Goal: Information Seeking & Learning: Compare options

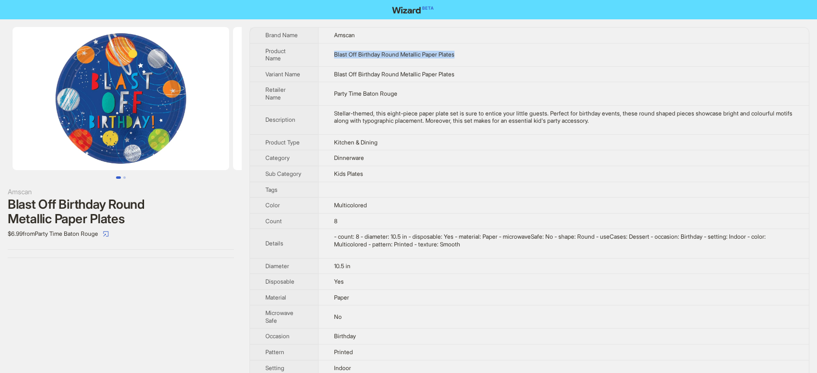
drag, startPoint x: 485, startPoint y: 47, endPoint x: 330, endPoint y: 51, distance: 155.7
click at [330, 51] on td "Blast Off Birthday Round Metallic Paper Plates" at bounding box center [563, 54] width 491 height 23
copy span "Blast Off Birthday Round Metallic Paper Plates"
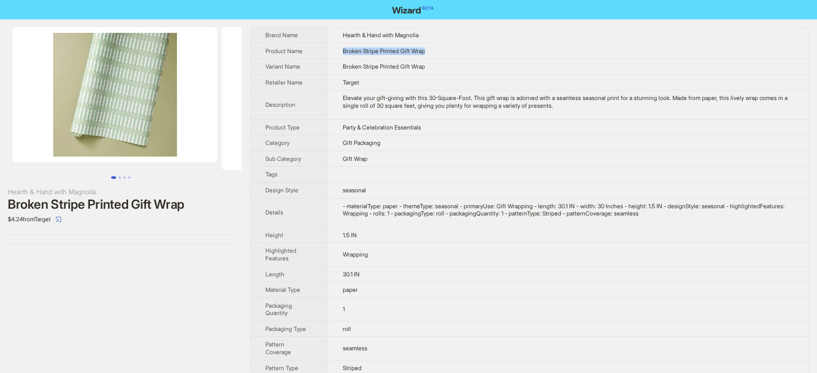
drag, startPoint x: 441, startPoint y: 49, endPoint x: 332, endPoint y: 52, distance: 108.8
click at [332, 52] on td "Broken Stripe Printed Gift Wrap" at bounding box center [568, 51] width 482 height 16
copy span "Broken Stripe Printed Gift Wrap"
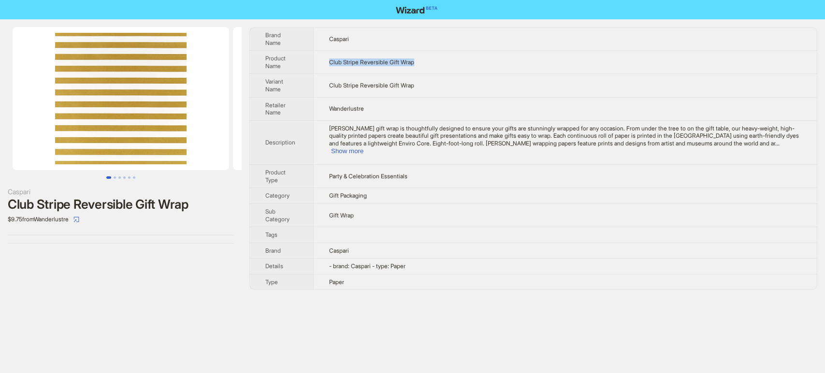
drag, startPoint x: 432, startPoint y: 58, endPoint x: 325, endPoint y: 51, distance: 107.1
click at [325, 51] on td "Club Stripe Reversible Gift Wrap" at bounding box center [565, 62] width 504 height 23
copy span "Club Stripe Reversible Gift Wrap"
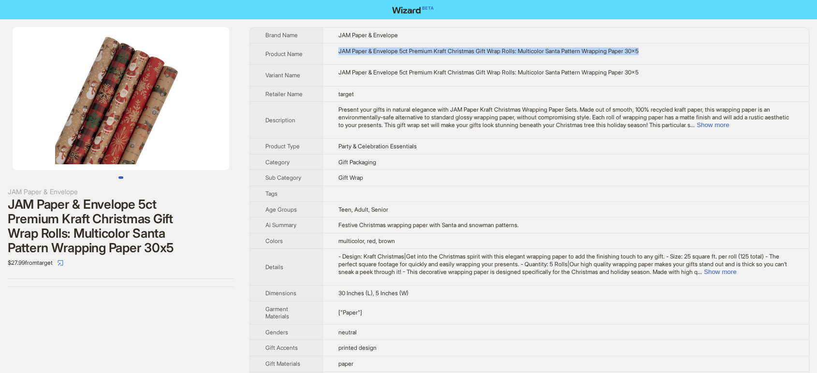
drag, startPoint x: 332, startPoint y: 50, endPoint x: 678, endPoint y: 55, distance: 345.6
click at [678, 55] on td "JAM Paper & Envelope 5ct Premium Kraft Christmas Gift Wrap Rolls: Multicolor Sa…" at bounding box center [565, 54] width 486 height 22
copy div "JAM Paper & Envelope 5ct Premium Kraft Christmas Gift Wrap Rolls: Multicolor Sa…"
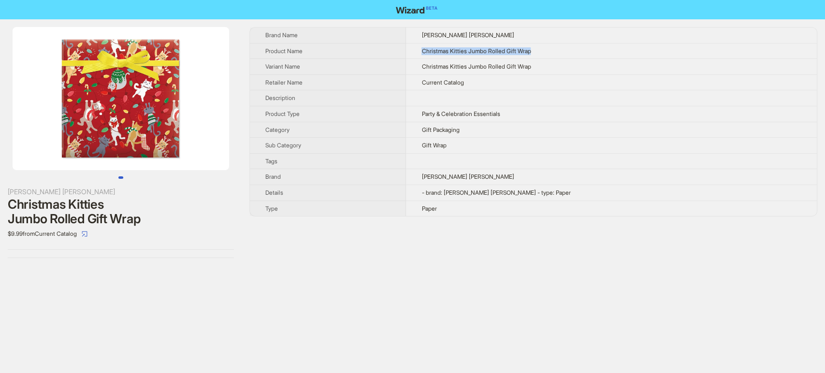
drag, startPoint x: 567, startPoint y: 47, endPoint x: 449, endPoint y: 53, distance: 118.1
click at [449, 53] on td "Christmas Kitties Jumbo Rolled Gift Wrap" at bounding box center [611, 51] width 411 height 16
copy span "Christmas Kitties Jumbo Rolled Gift Wrap"
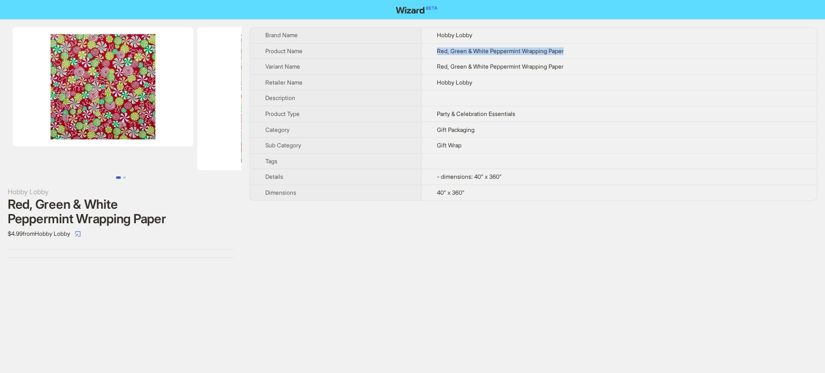
drag, startPoint x: 569, startPoint y: 49, endPoint x: 434, endPoint y: 51, distance: 134.9
click at [434, 51] on td "Red, Green & White Peppermint Wrapping Paper" at bounding box center [618, 51] width 395 height 16
copy span "Red, Green & White Peppermint Wrapping Paper"
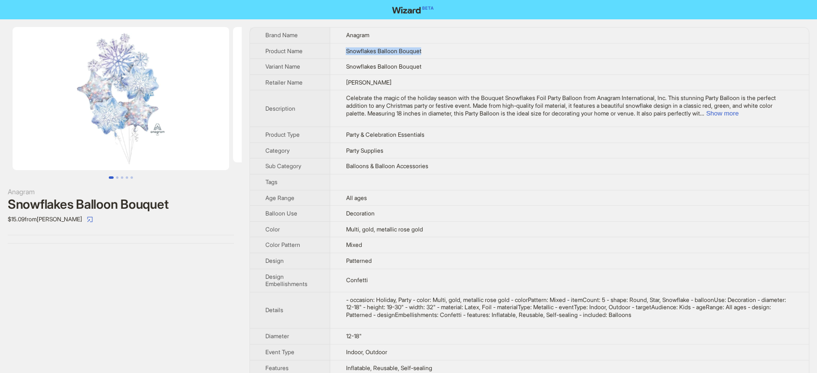
drag, startPoint x: 432, startPoint y: 49, endPoint x: 333, endPoint y: 49, distance: 99.1
click at [333, 49] on td "Snowflakes Balloon Bouquet" at bounding box center [569, 51] width 478 height 16
copy span "Snowflakes Balloon Bouquet"
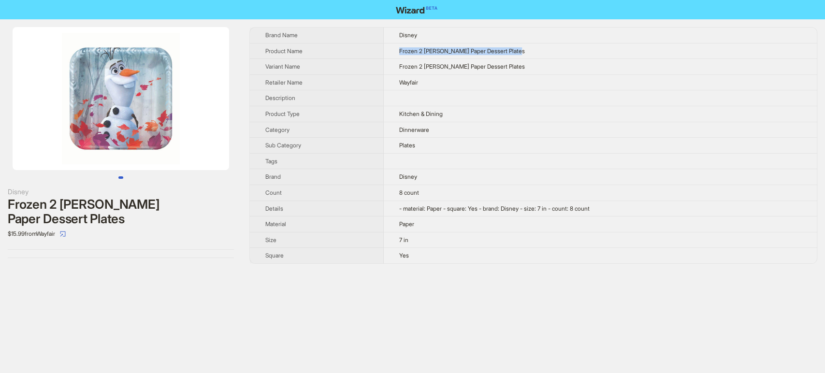
drag, startPoint x: 531, startPoint y: 49, endPoint x: 387, endPoint y: 50, distance: 144.0
click at [387, 50] on td "Frozen 2 Olaf Snowman Paper Dessert Plates" at bounding box center [600, 51] width 433 height 16
copy span "Frozen 2 Olaf Snowman Paper Dessert Plates"
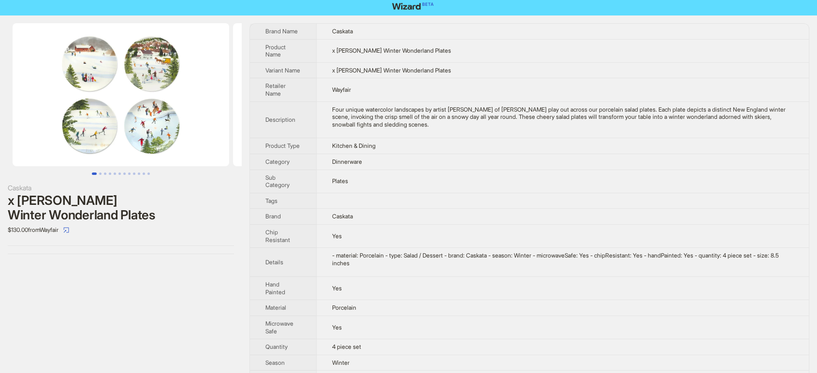
scroll to position [32, 0]
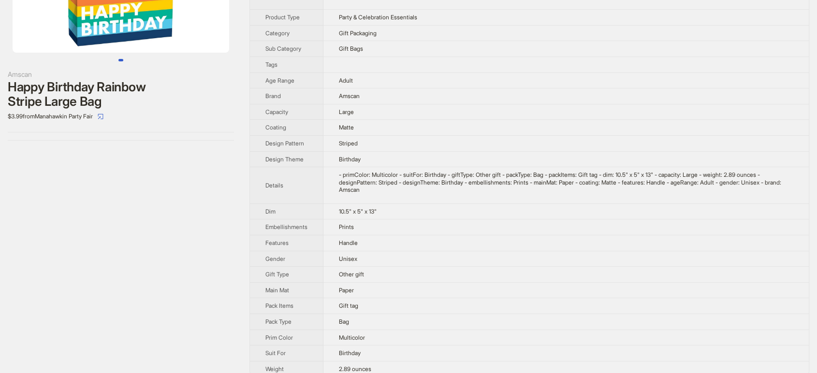
scroll to position [128, 0]
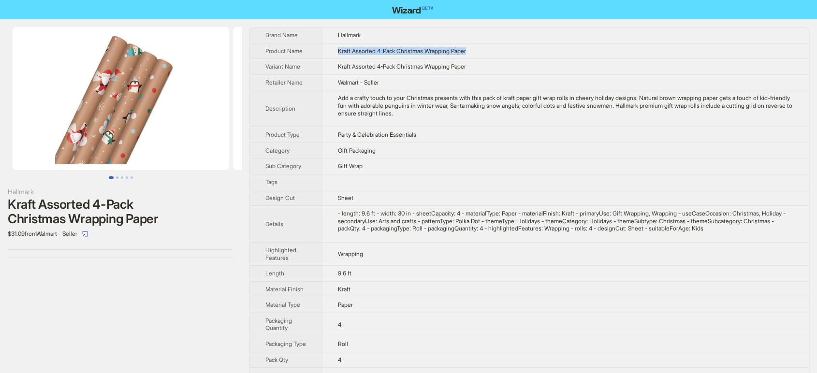
drag, startPoint x: 514, startPoint y: 44, endPoint x: 336, endPoint y: 51, distance: 178.0
click at [336, 51] on td "Kraft Assorted 4-Pack Christmas Wrapping Paper" at bounding box center [565, 51] width 487 height 16
copy span "Kraft Assorted 4-Pack Christmas Wrapping Paper"
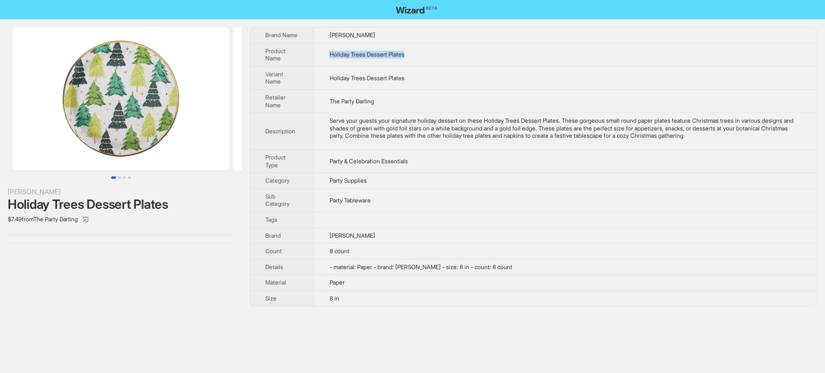
drag, startPoint x: 411, startPoint y: 56, endPoint x: 329, endPoint y: 45, distance: 83.3
click at [329, 45] on td "Holiday Trees Dessert Plates" at bounding box center [565, 54] width 503 height 23
copy span "Holiday Trees Dessert Plates"
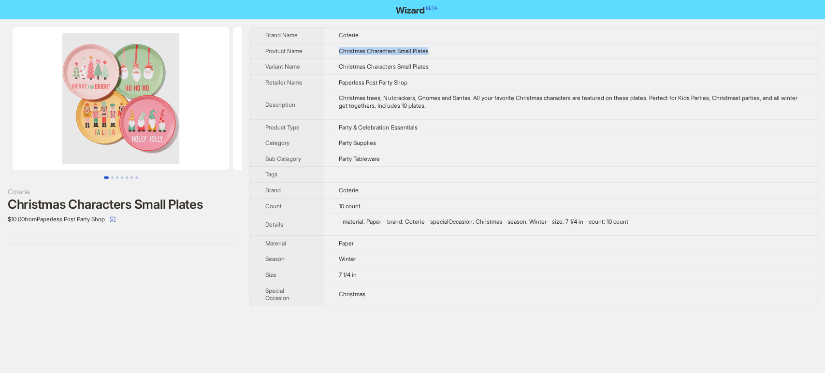
drag, startPoint x: 454, startPoint y: 53, endPoint x: 340, endPoint y: 45, distance: 114.8
click at [340, 45] on td "Christmas Characters Small Plates" at bounding box center [569, 51] width 493 height 16
copy span "Christmas Characters Small Plates"
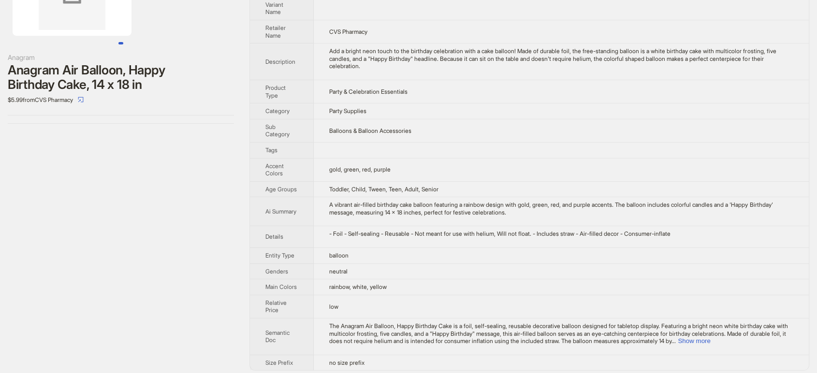
scroll to position [74, 0]
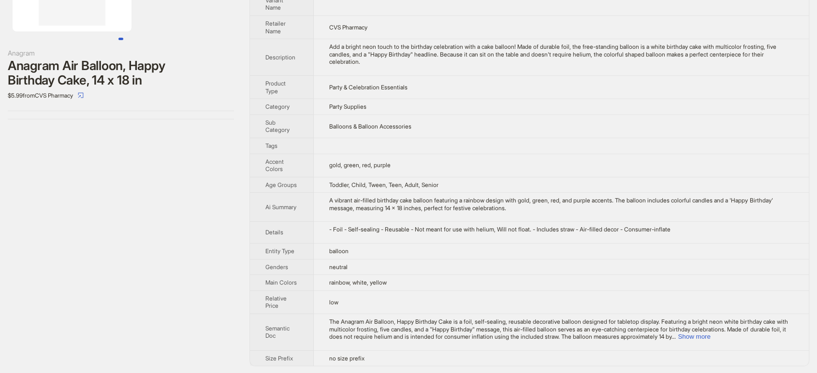
click at [193, 289] on div "Anagram Anagram Air Balloon, Happy Birthday Cake, 14 x 18 in $5.99 from CVS Pha…" at bounding box center [121, 159] width 242 height 429
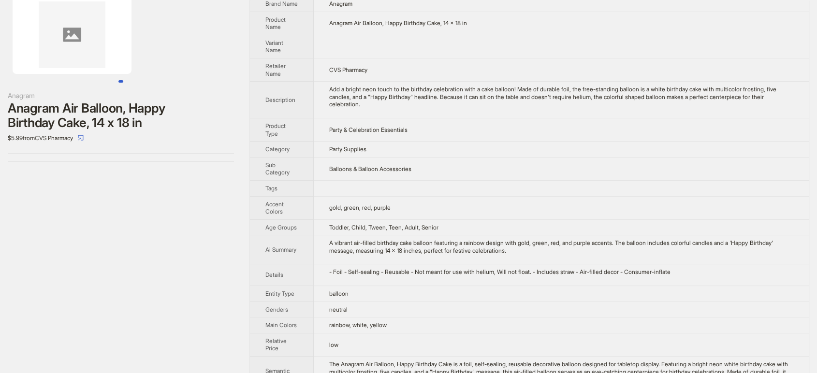
scroll to position [0, 0]
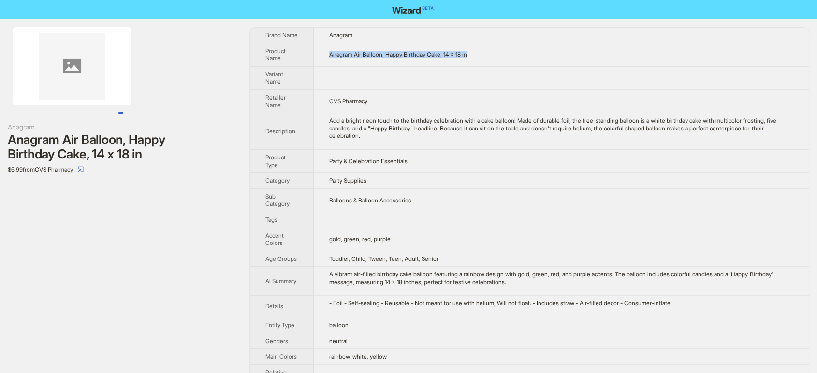
drag, startPoint x: 488, startPoint y: 57, endPoint x: 302, endPoint y: 62, distance: 186.7
click at [302, 62] on tr "Product Name Anagram Air Balloon, Happy Birthday Cake, 14 x 18 in" at bounding box center [529, 54] width 559 height 23
copy tr "Anagram Air Balloon, Happy Birthday Cake, 14 x 18 in"
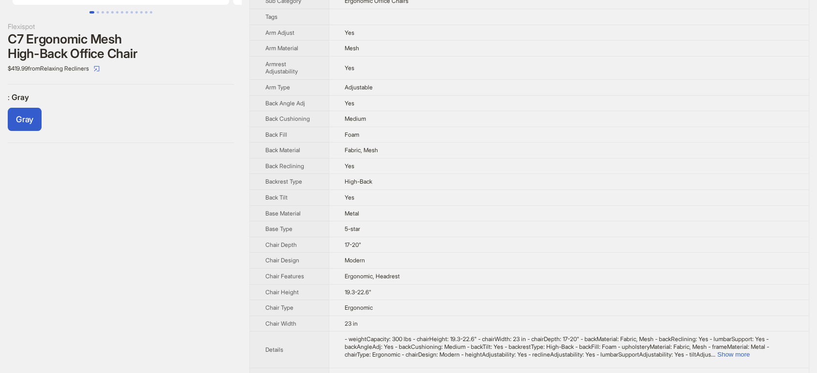
scroll to position [161, 0]
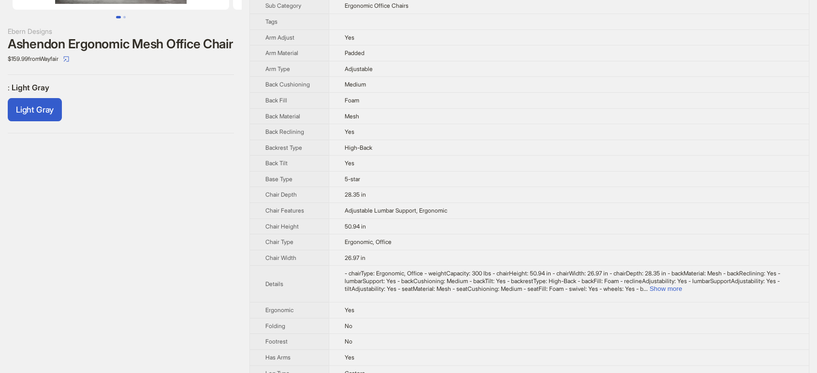
scroll to position [161, 0]
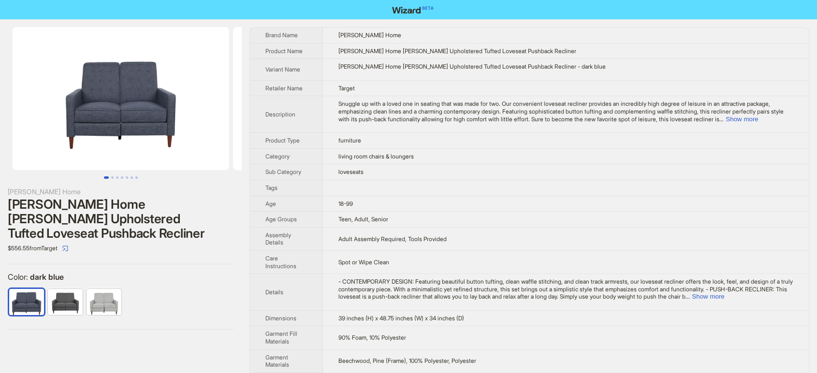
click at [127, 81] on img at bounding box center [121, 98] width 217 height 143
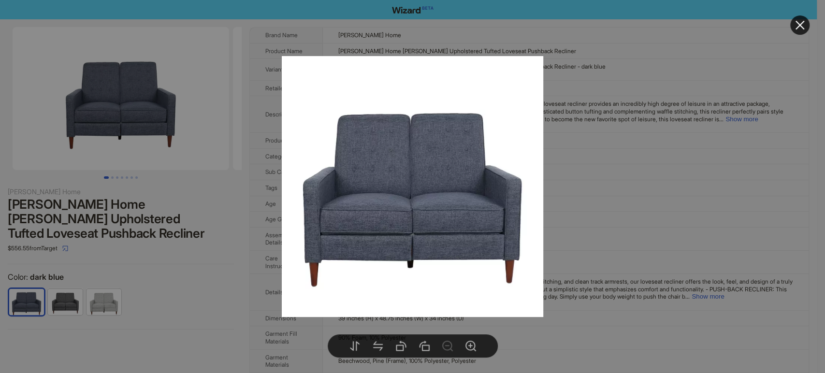
click at [219, 254] on div at bounding box center [412, 186] width 825 height 373
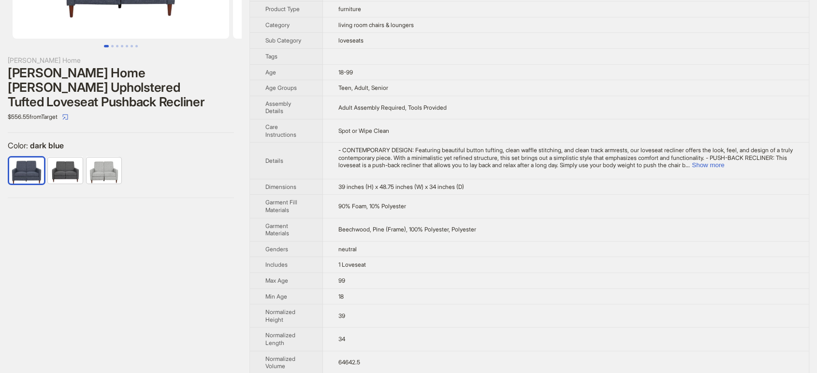
scroll to position [215, 0]
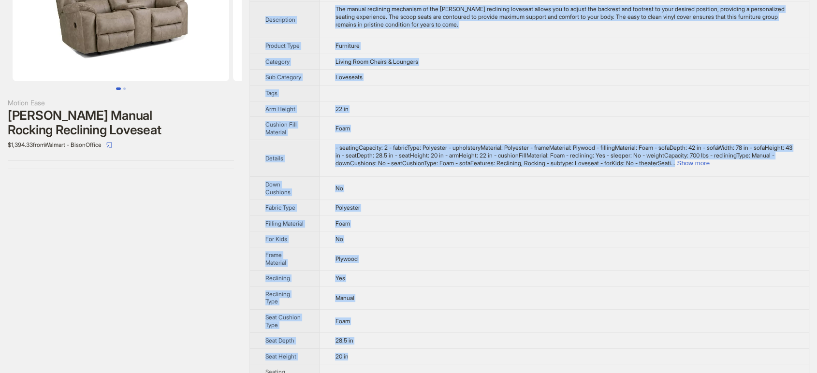
scroll to position [321, 0]
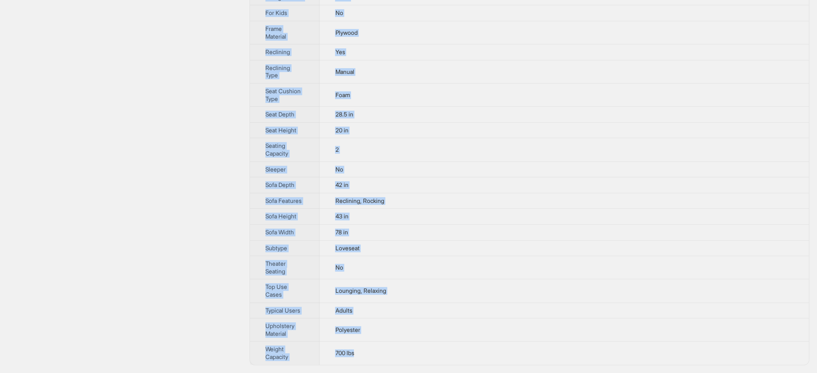
drag, startPoint x: 261, startPoint y: 33, endPoint x: 371, endPoint y: 359, distance: 343.7
click at [371, 359] on tbody "Brand Name Motion Ease Product Name [PERSON_NAME] Manual Rocking Reclining Love…" at bounding box center [529, 38] width 559 height 652
copy tbody "Brand Name Motion Ease Product Name [PERSON_NAME] Manual Rocking Reclining Love…"
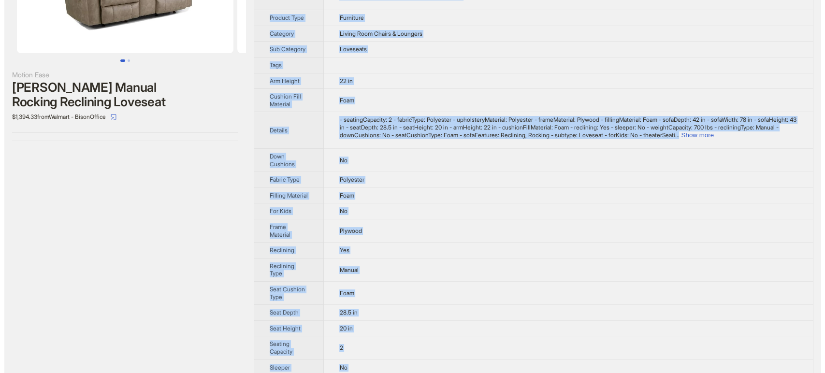
scroll to position [0, 0]
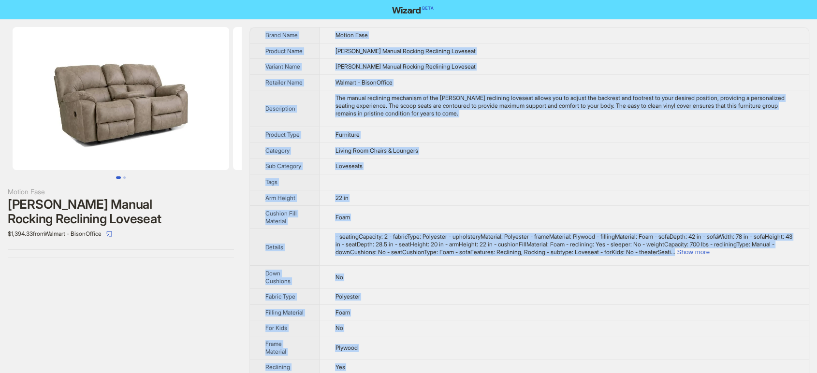
click at [191, 162] on img at bounding box center [121, 98] width 217 height 143
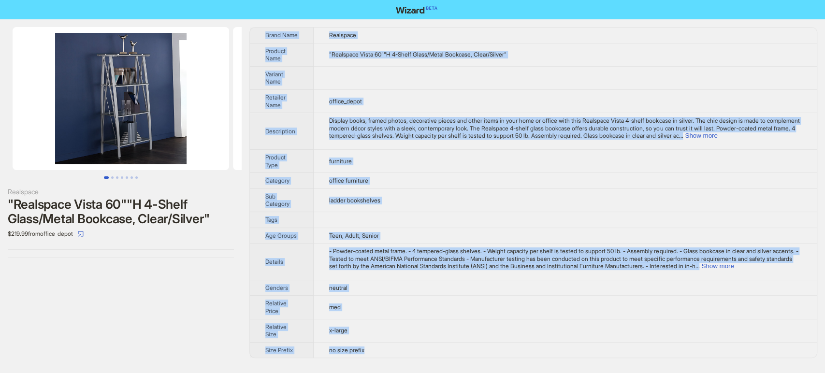
drag, startPoint x: 262, startPoint y: 36, endPoint x: 380, endPoint y: 354, distance: 339.0
click at [380, 354] on tbody "Brand Name Realspace Product Name "Realspace Vista 60""H 4-Shelf Glass/Metal Bo…" at bounding box center [533, 193] width 567 height 330
copy tbody "Brand Name Realspace Product Name "Realspace Vista 60""H 4-Shelf Glass/Metal Bo…"
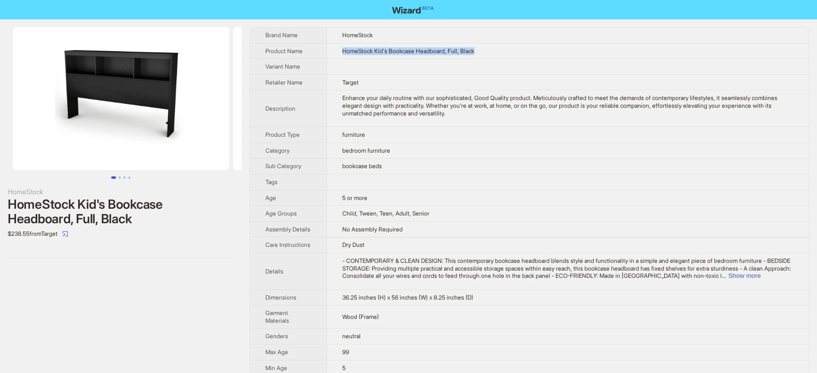
drag, startPoint x: 490, startPoint y: 49, endPoint x: 336, endPoint y: 49, distance: 153.7
click at [337, 49] on td "HomeStock Kid's Bookcase Headboard, Full, Black" at bounding box center [568, 51] width 482 height 16
copy span "HomeStock Kid's Bookcase Headboard, Full, Black"
click at [236, 127] on img at bounding box center [341, 98] width 217 height 143
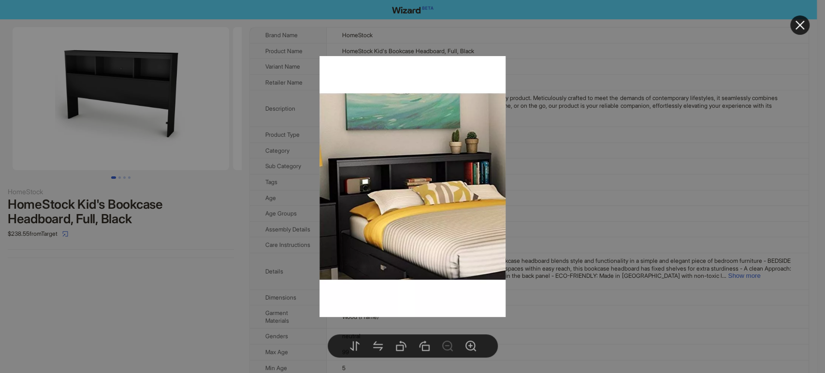
drag, startPoint x: 116, startPoint y: 259, endPoint x: 117, endPoint y: 251, distance: 7.3
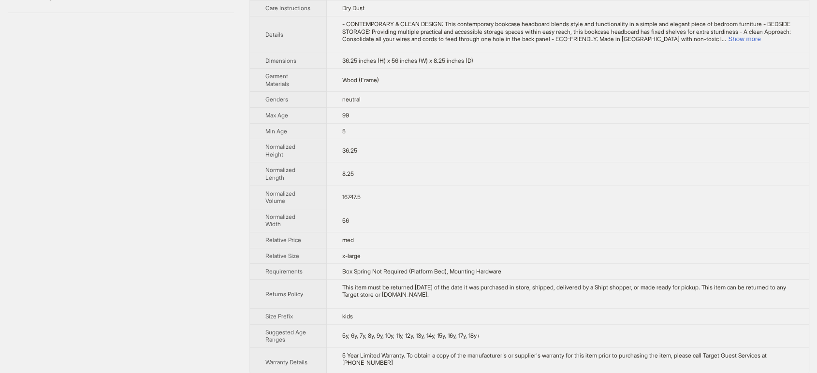
scroll to position [262, 0]
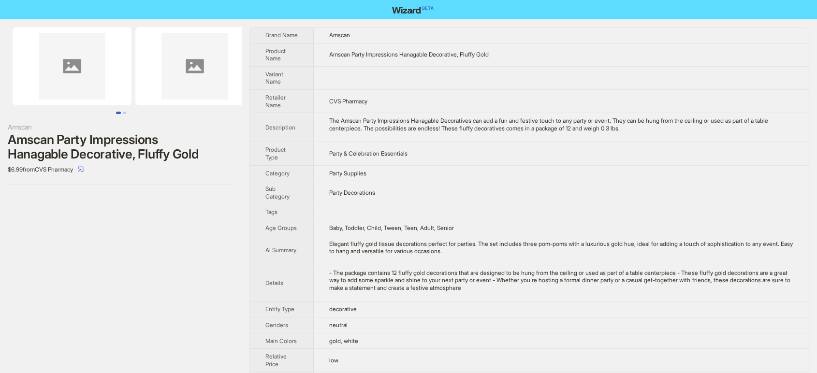
click at [193, 66] on img at bounding box center [194, 66] width 119 height 78
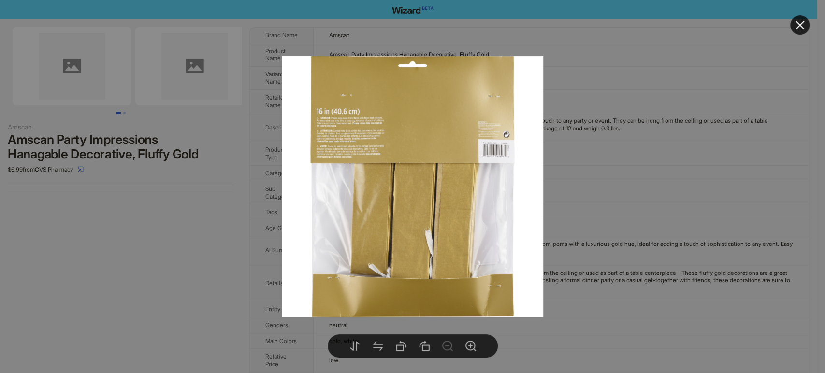
drag, startPoint x: 118, startPoint y: 297, endPoint x: 112, endPoint y: 252, distance: 45.3
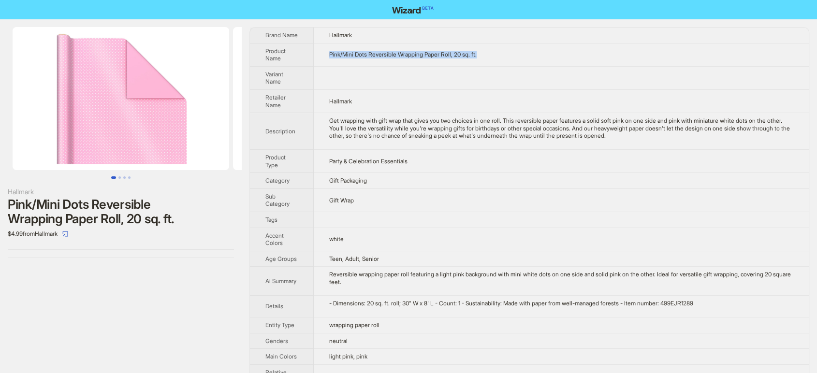
drag, startPoint x: 445, startPoint y: 56, endPoint x: 304, endPoint y: 61, distance: 141.7
click at [304, 61] on tr "Product Name Pink/Mini Dots Reversible Wrapping Paper Roll, 20 sq. ft." at bounding box center [529, 54] width 559 height 23
copy tr "Pink/Mini Dots Reversible Wrapping Paper Roll, 20 sq. ft."
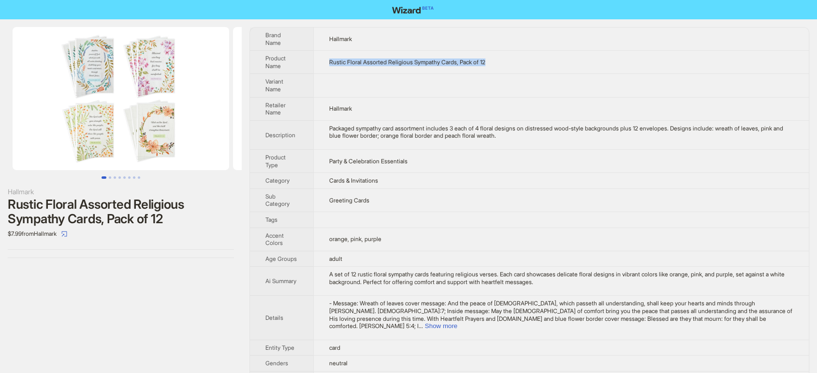
drag, startPoint x: 466, startPoint y: 52, endPoint x: 323, endPoint y: 54, distance: 143.1
click at [323, 54] on td "Rustic Floral Assorted Religious Sympathy Cards, Pack of 12" at bounding box center [560, 62] width 495 height 23
copy span "Rustic Floral Assorted Religious Sympathy Cards, Pack of 12"
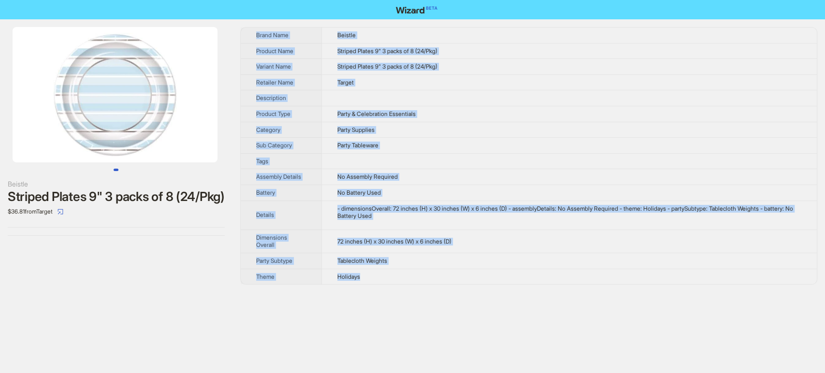
drag, startPoint x: 253, startPoint y: 35, endPoint x: 382, endPoint y: 279, distance: 276.5
click at [382, 279] on tbody "Brand Name Beistle Product Name Striped Plates 9" 3 packs of 8 (24/Pkg) Variant…" at bounding box center [529, 156] width 576 height 257
copy tbody "Brand Name Beistle Product Name Striped Plates 9" 3 packs of 8 (24/Pkg) Variant…"
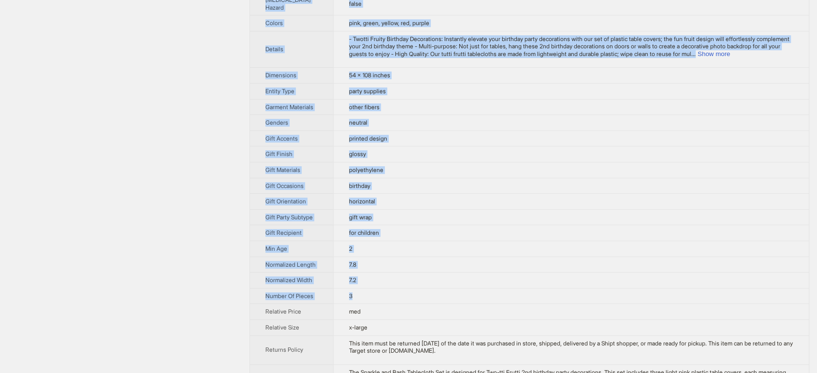
scroll to position [385, 0]
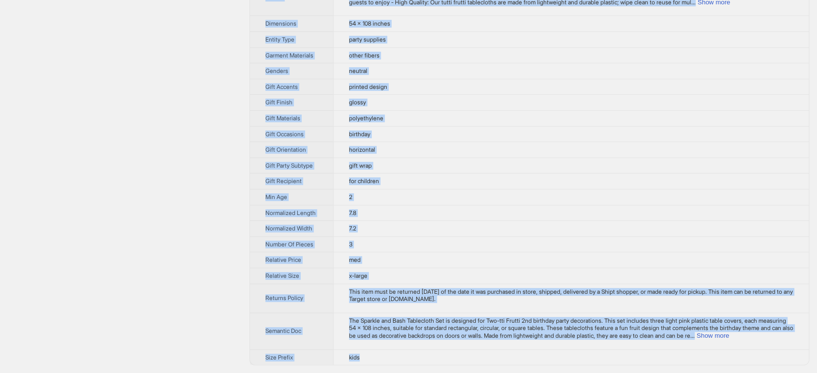
drag, startPoint x: 251, startPoint y: 30, endPoint x: 383, endPoint y: 362, distance: 356.4
click at [383, 362] on tbody "Brand Name Sparkle and Bash Product Name Sparkle and Bash 3 Pack Tablecloth for…" at bounding box center [529, 34] width 559 height 662
copy tbody "Brand Name Sparkle and Bash Product Name Sparkle and Bash 3 Pack Tablecloth for…"
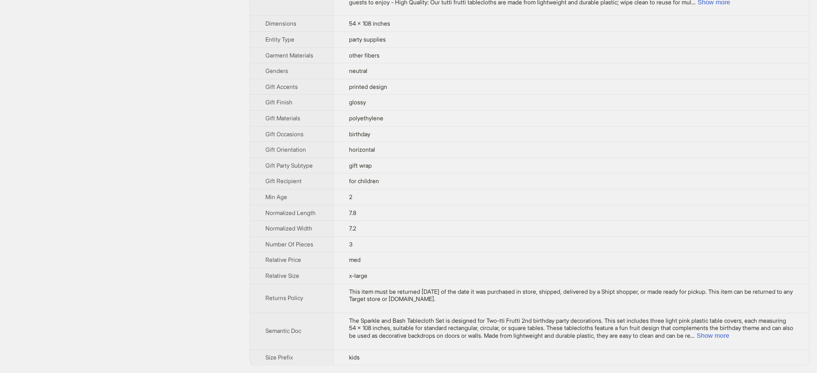
click at [143, 239] on div "Sparkle and Bash Sparkle and Bash 3 Pack Tablecloth for Two-tti Frutti 2nd Birt…" at bounding box center [121, 34] width 242 height 678
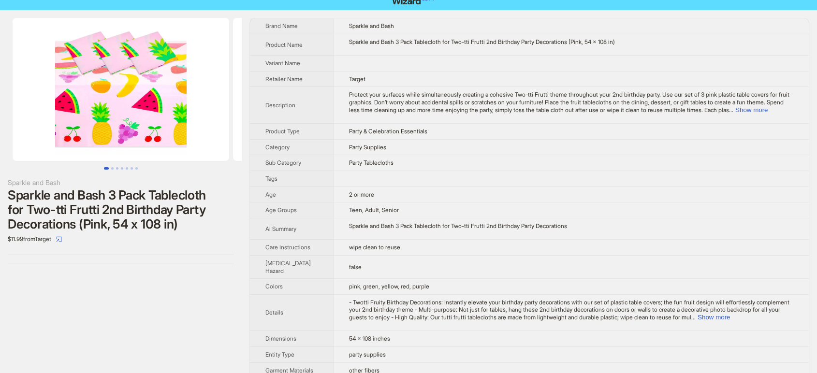
scroll to position [0, 0]
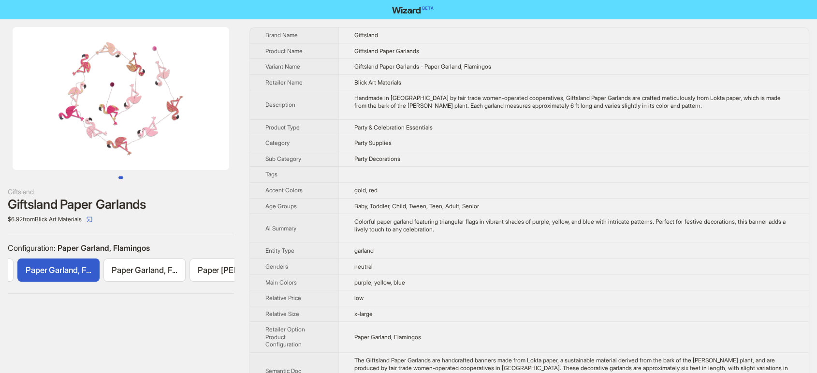
scroll to position [0, 252]
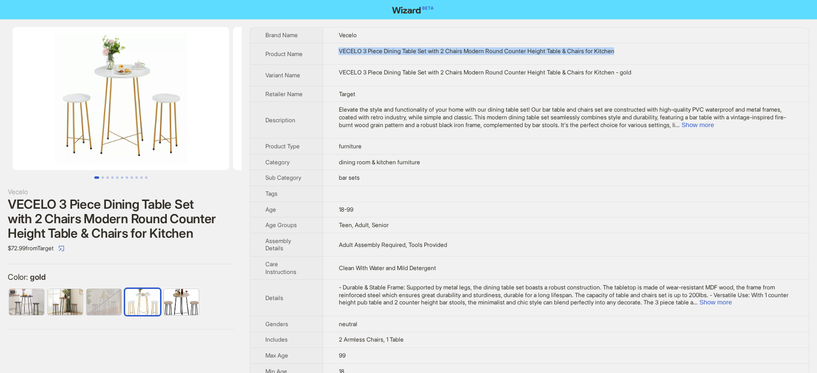
drag, startPoint x: 336, startPoint y: 45, endPoint x: 643, endPoint y: 49, distance: 306.9
click at [643, 49] on td "VECELO 3 Piece Dining Table Set with 2 Chairs Modern Round Counter Height Table…" at bounding box center [566, 54] width 486 height 22
copy div "VECELO 3 Piece Dining Table Set with 2 Chairs Modern Round Counter Height Table…"
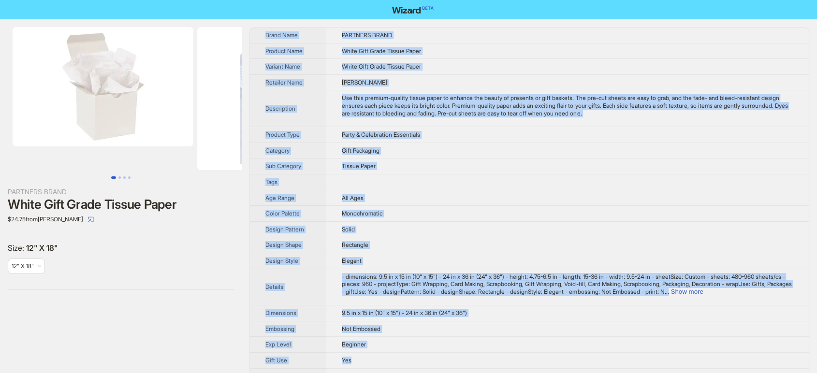
drag, startPoint x: 259, startPoint y: 29, endPoint x: 385, endPoint y: 363, distance: 357.0
copy tbody "Brand Name PARTNERS BRAND Product Name White Gift Grade Tissue Paper Variant Na…"
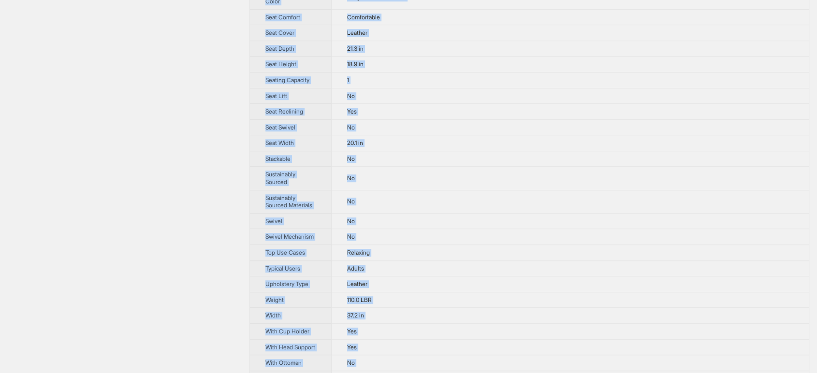
scroll to position [730, 0]
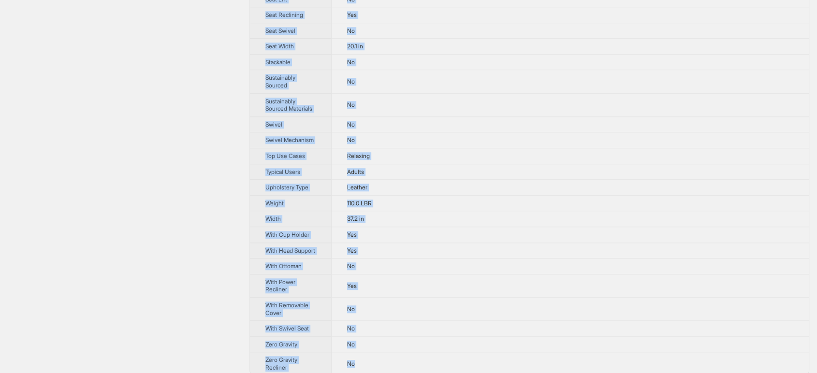
drag, startPoint x: 259, startPoint y: 30, endPoint x: 363, endPoint y: 350, distance: 337.0
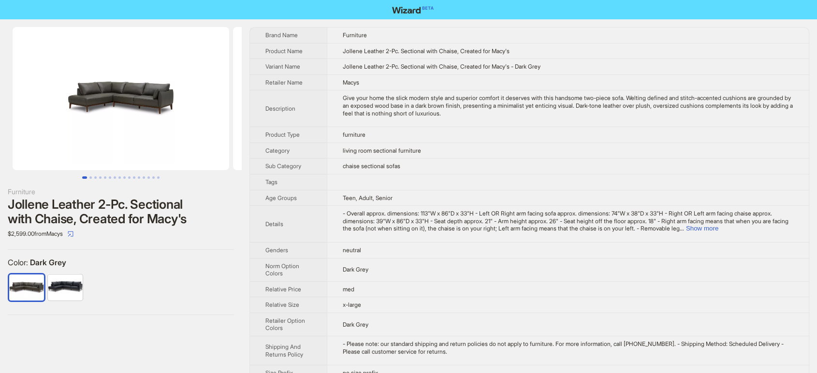
scroll to position [15, 0]
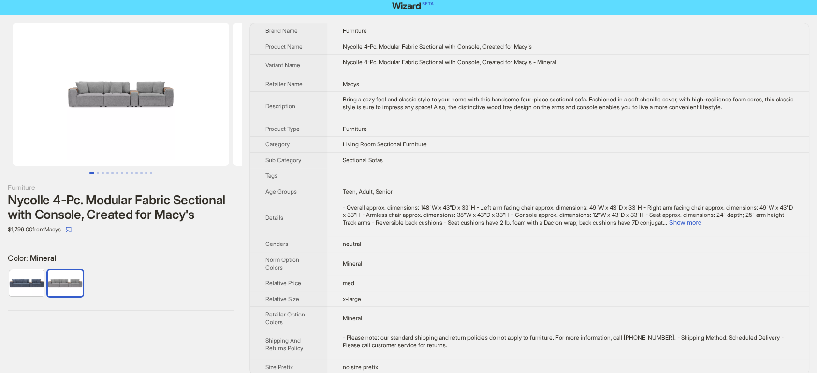
scroll to position [13, 0]
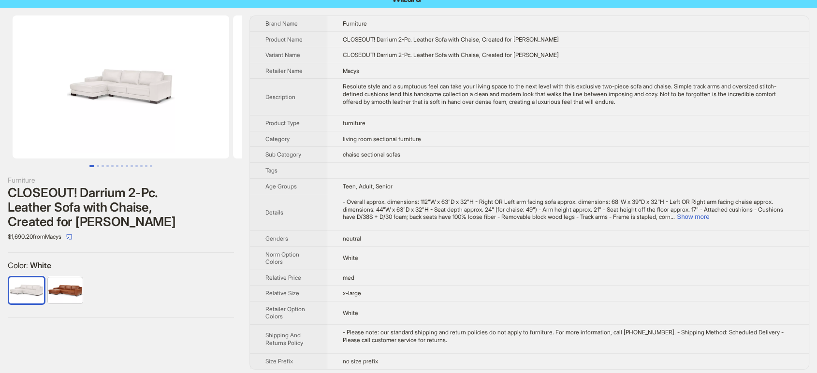
scroll to position [15, 0]
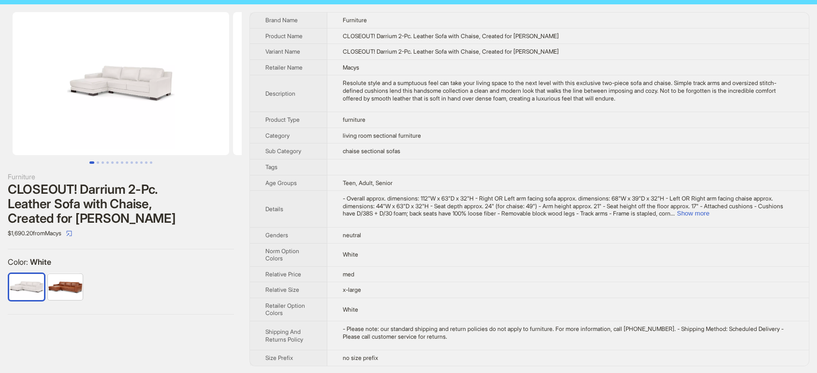
drag, startPoint x: 259, startPoint y: 22, endPoint x: 409, endPoint y: 366, distance: 375.1
click at [409, 366] on div "Furniture CLOSEOUT! Darrium 2-Pc. Leather Sofa with Chaise, Created for Macy's …" at bounding box center [408, 189] width 817 height 370
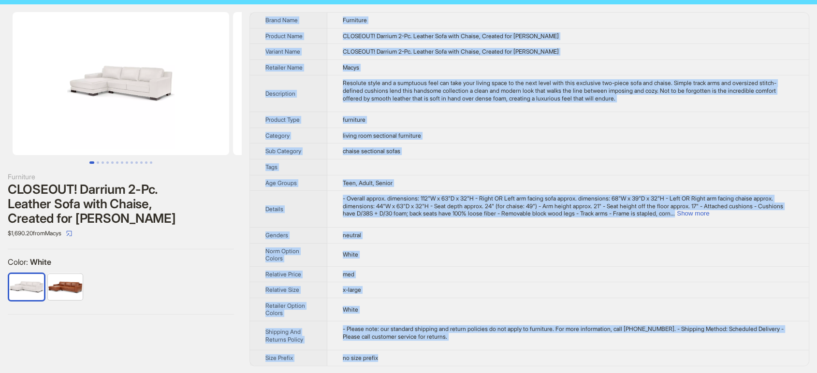
drag, startPoint x: 367, startPoint y: 355, endPoint x: 256, endPoint y: 16, distance: 356.4
click at [256, 16] on tbody "Brand Name Furniture Product Name CLOSEOUT! Darrium 2-Pc. Leather Sofa with Cha…" at bounding box center [529, 189] width 559 height 353
copy tbody "Brand Name Furniture Product Name CLOSEOUT! Darrium 2-Pc. Leather Sofa with Cha…"
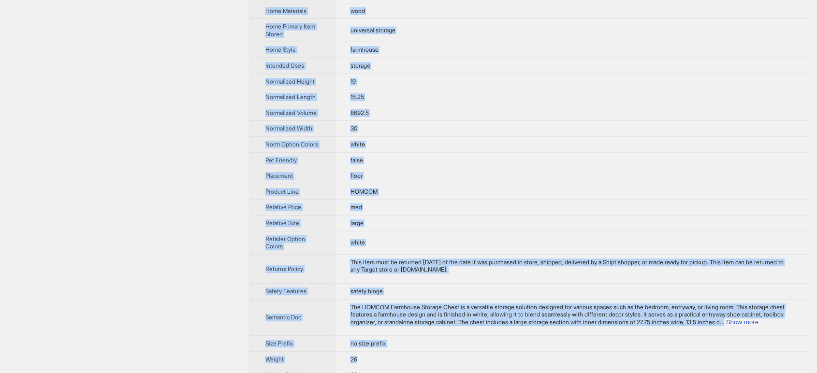
scroll to position [514, 0]
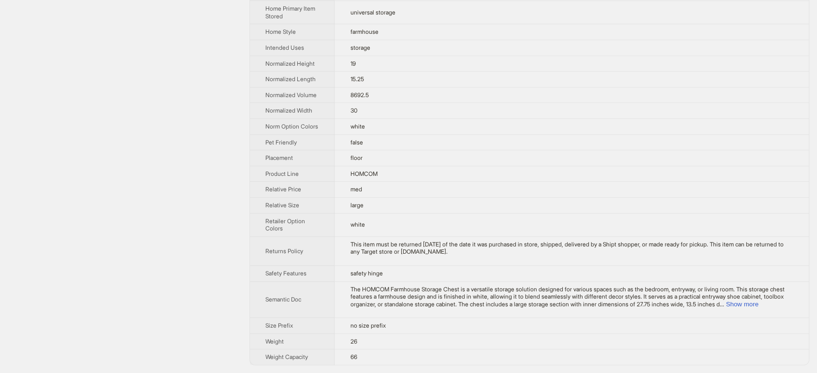
drag, startPoint x: 264, startPoint y: 25, endPoint x: 536, endPoint y: 369, distance: 438.0
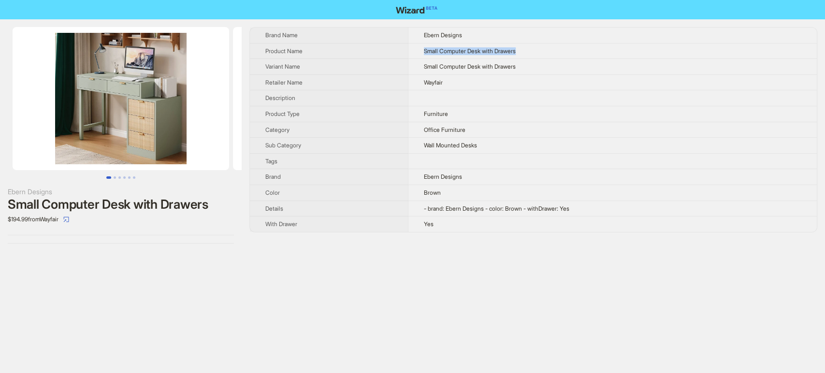
drag, startPoint x: 523, startPoint y: 51, endPoint x: 405, endPoint y: 46, distance: 119.0
click at [405, 46] on tr "Product Name Small Computer Desk with Drawers" at bounding box center [533, 51] width 567 height 16
copy tr "Small Computer Desk with Drawers"
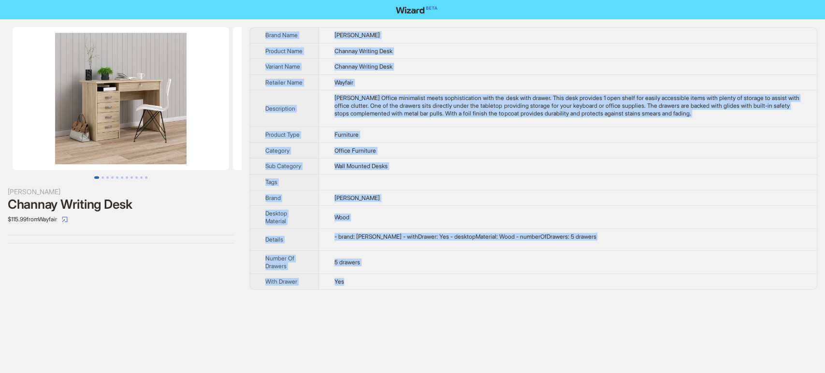
drag, startPoint x: 299, startPoint y: 57, endPoint x: 407, endPoint y: 277, distance: 245.8
click at [407, 277] on tbody "Brand Name Wade Logan Product Name Channay Writing Desk Variant Name Channay Wr…" at bounding box center [533, 159] width 567 height 262
copy tbody "Brand Name Wade Logan Product Name Channay Writing Desk Variant Name Channay Wr…"
click at [450, 59] on td "Channay Writing Desk" at bounding box center [568, 67] width 498 height 16
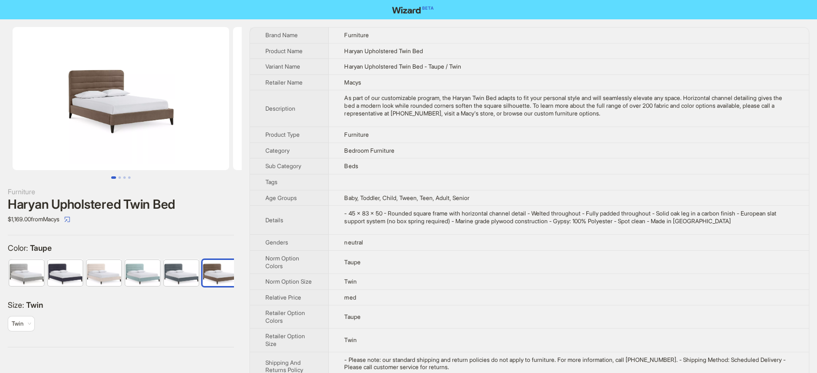
scroll to position [0, 5]
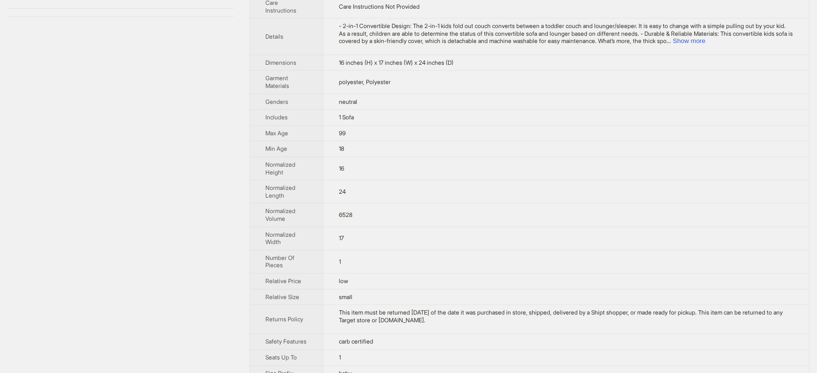
scroll to position [330, 0]
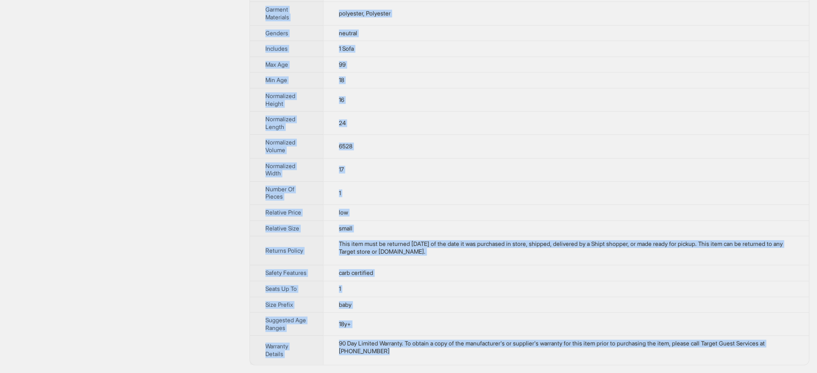
drag, startPoint x: 264, startPoint y: 33, endPoint x: 414, endPoint y: 350, distance: 350.9
click at [414, 350] on tbody "Brand Name Costway Product Name Honeyjoy 2-in-1 Toddler Fold out Couch Children…" at bounding box center [529, 34] width 559 height 662
copy tbody "Brand Name Costway Product Name Honeyjoy 2-in-1 Toddler Fold out Couch Children…"
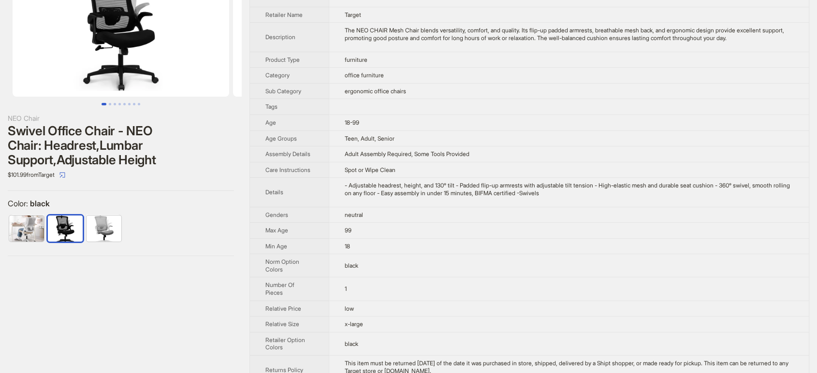
scroll to position [161, 0]
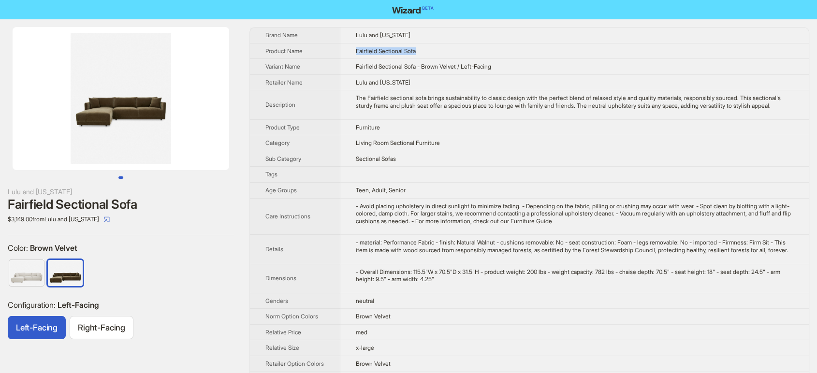
drag, startPoint x: 407, startPoint y: 55, endPoint x: 351, endPoint y: 55, distance: 56.5
click at [351, 55] on td "Fairfield Sectional Sofa" at bounding box center [574, 51] width 469 height 16
copy span "Fairfield Sectional Sofa"
